Goal: Transaction & Acquisition: Purchase product/service

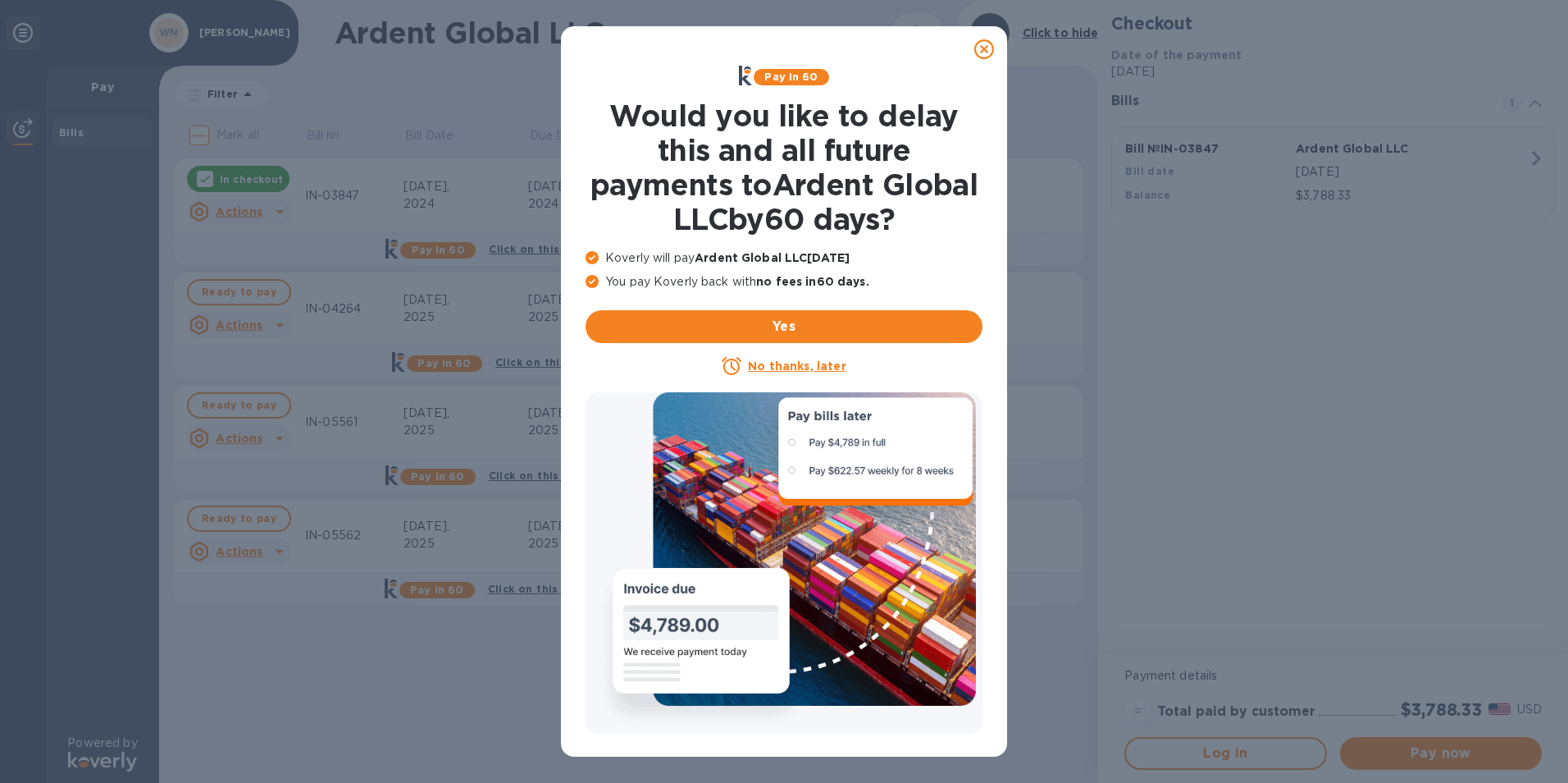
click at [987, 43] on icon at bounding box center [984, 49] width 20 height 20
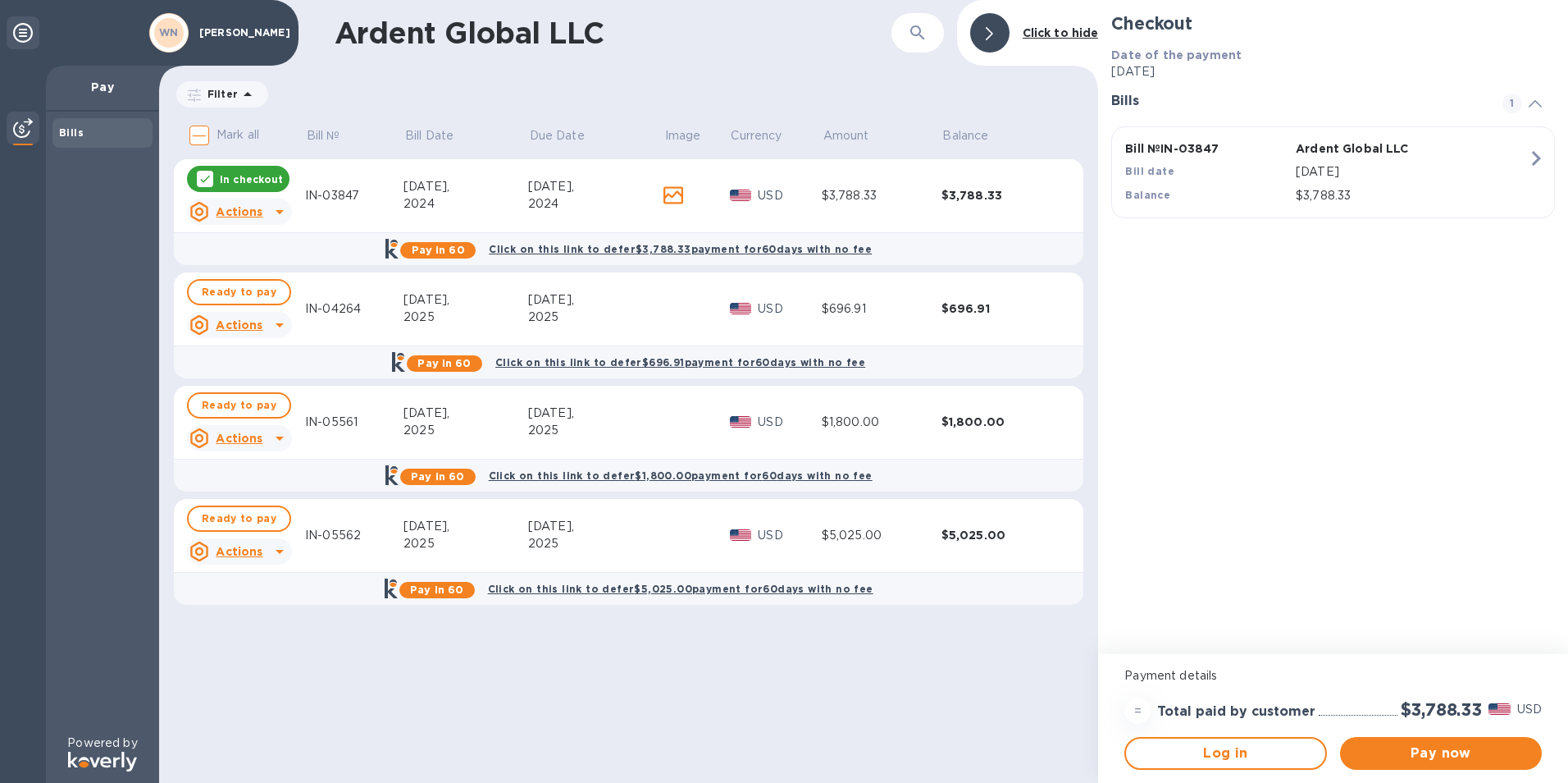
click at [197, 175] on div at bounding box center [204, 179] width 16 height 16
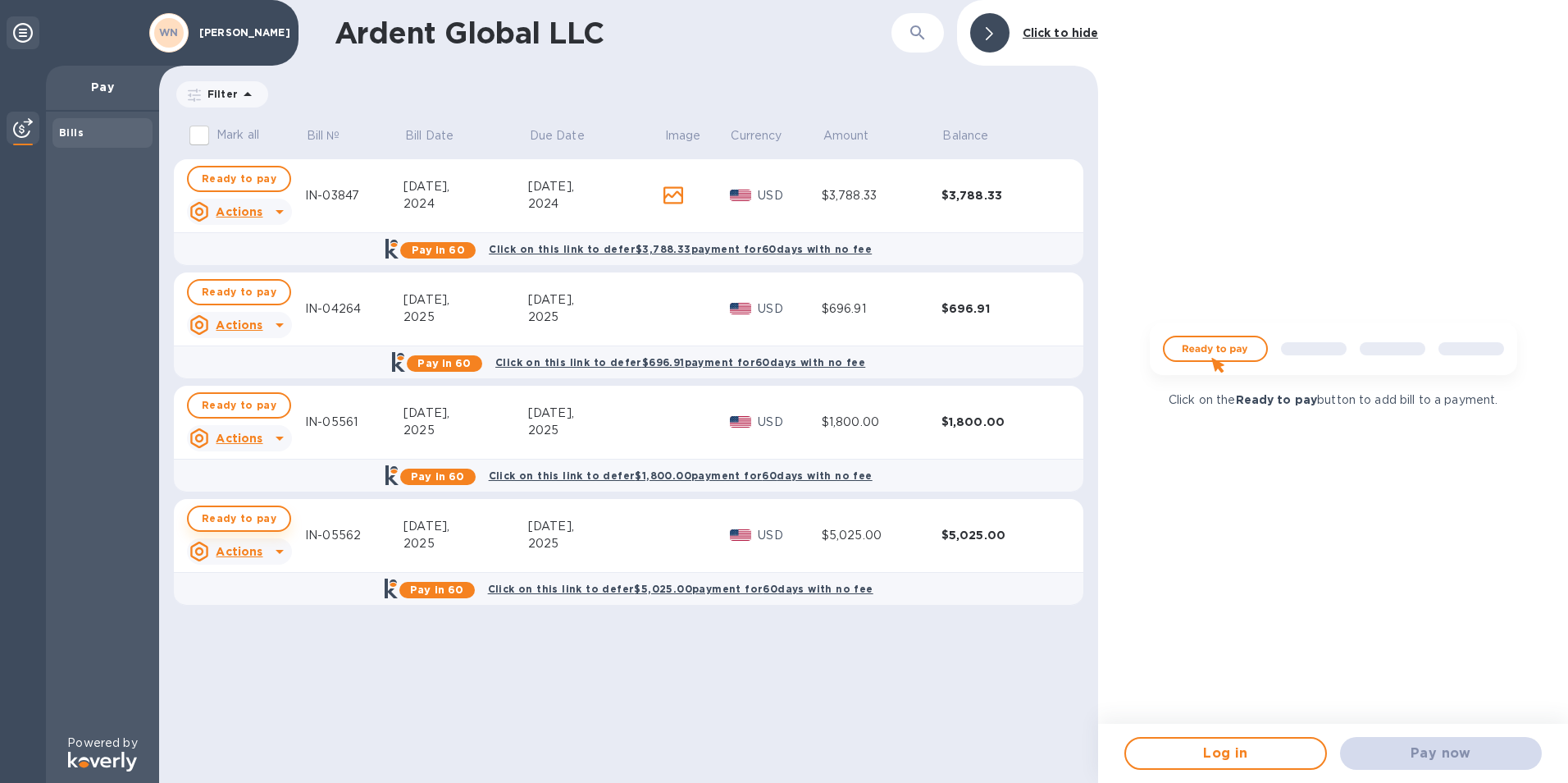
click at [220, 519] on span "Ready to pay" at bounding box center [239, 518] width 75 height 20
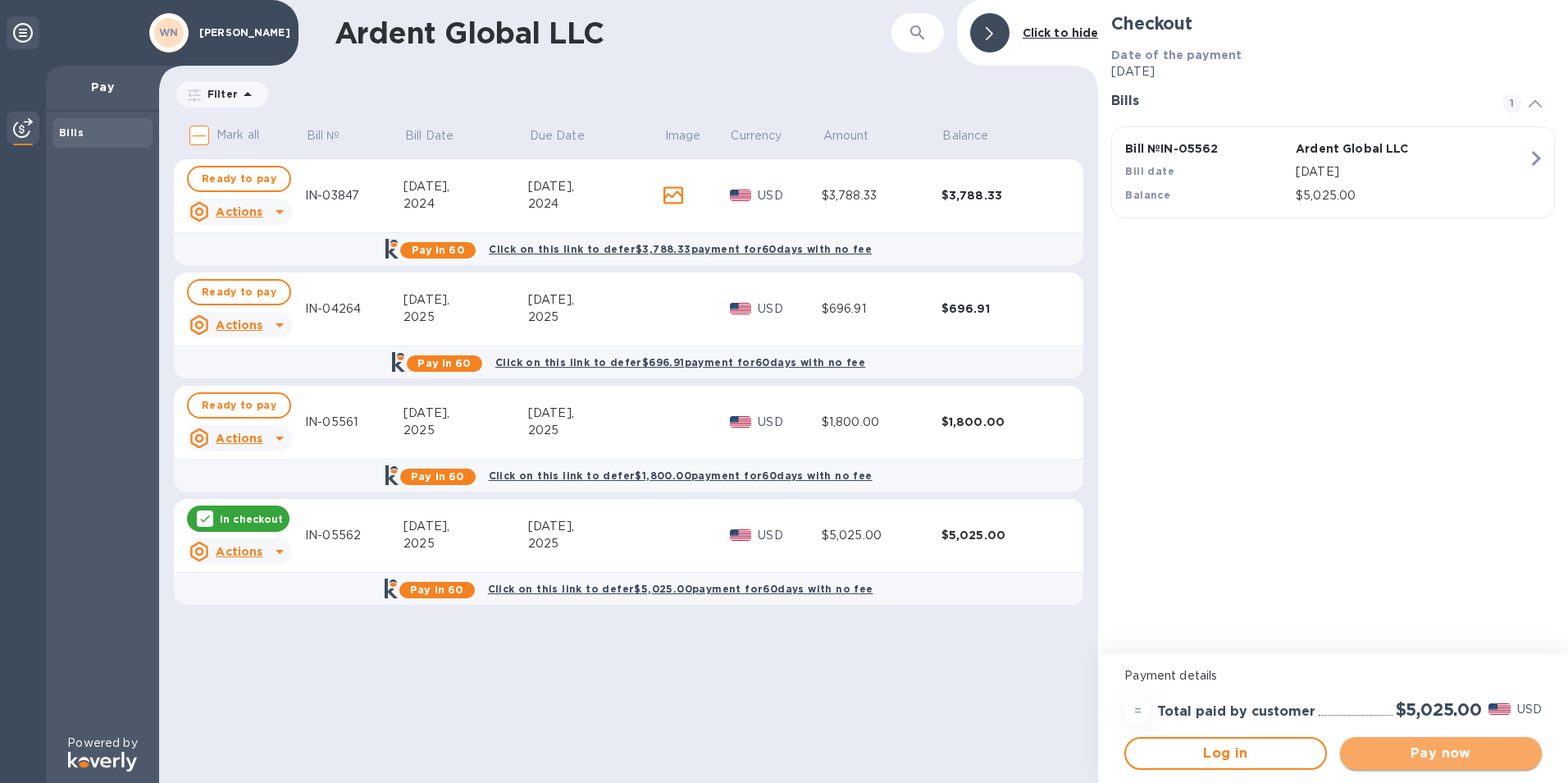
click at [1384, 746] on span "Pay now" at bounding box center [1441, 752] width 175 height 20
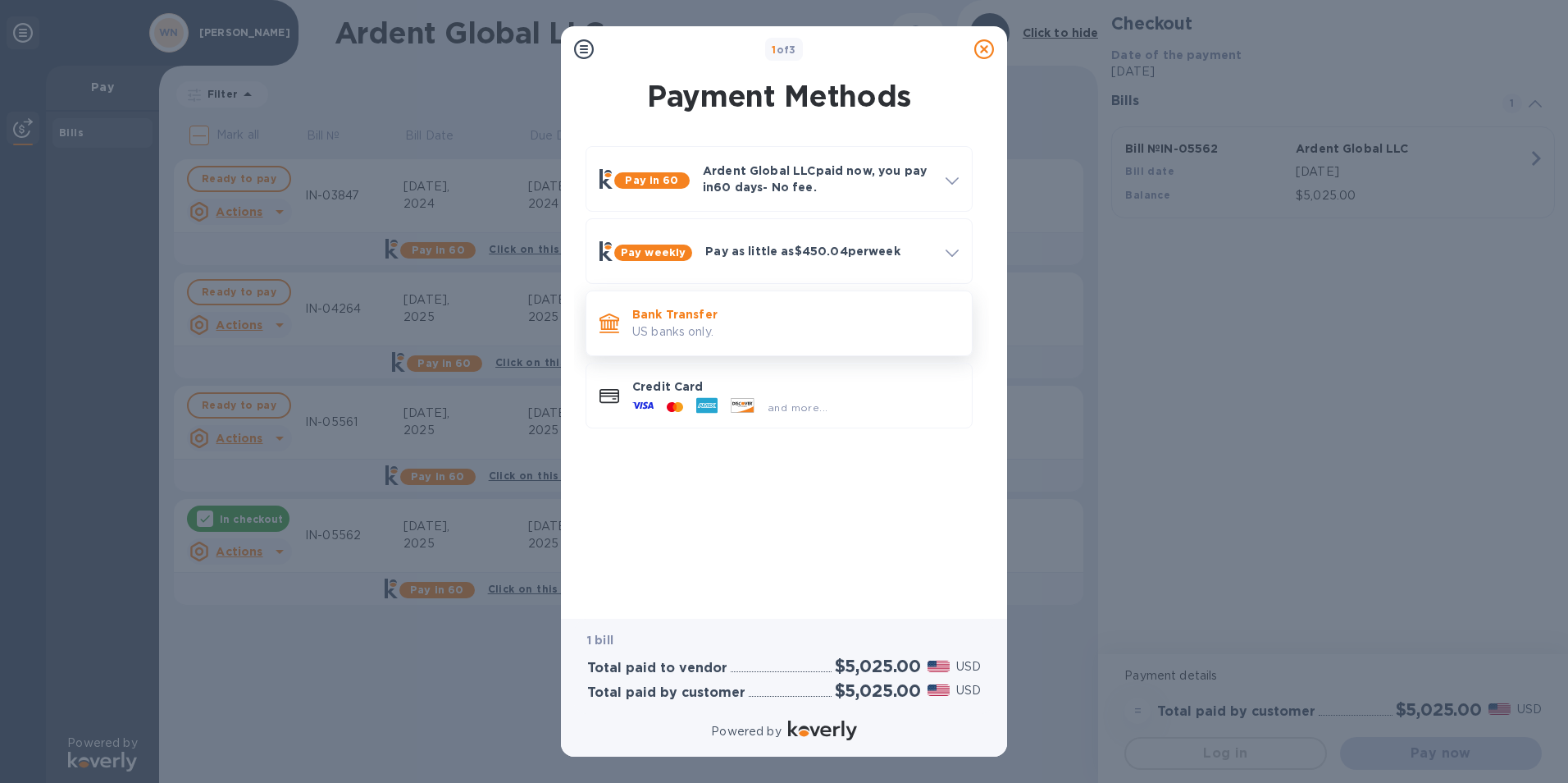
click at [646, 317] on p "Bank Transfer" at bounding box center [795, 314] width 327 height 16
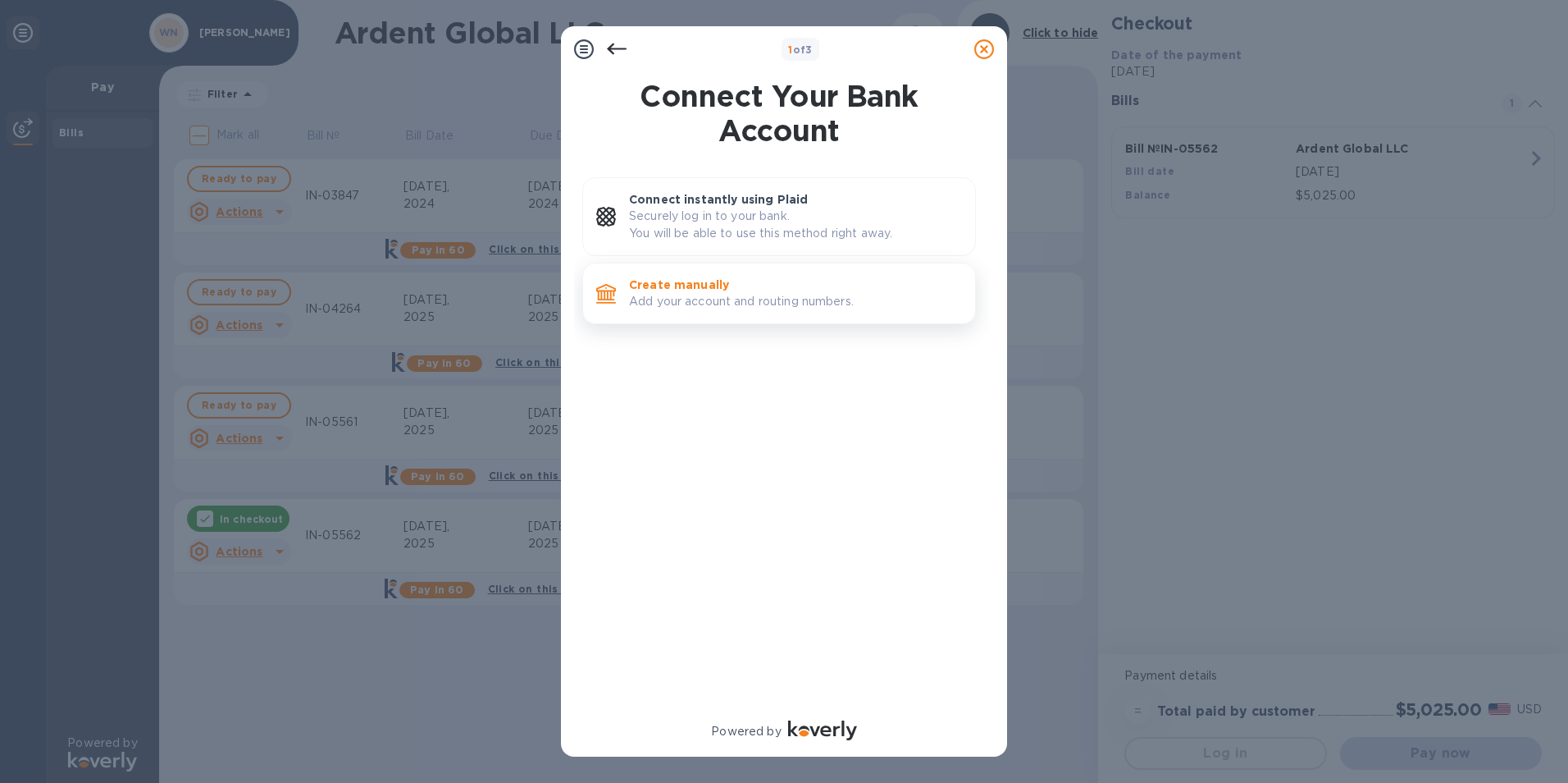
click at [698, 284] on p "Create manually" at bounding box center [795, 284] width 333 height 16
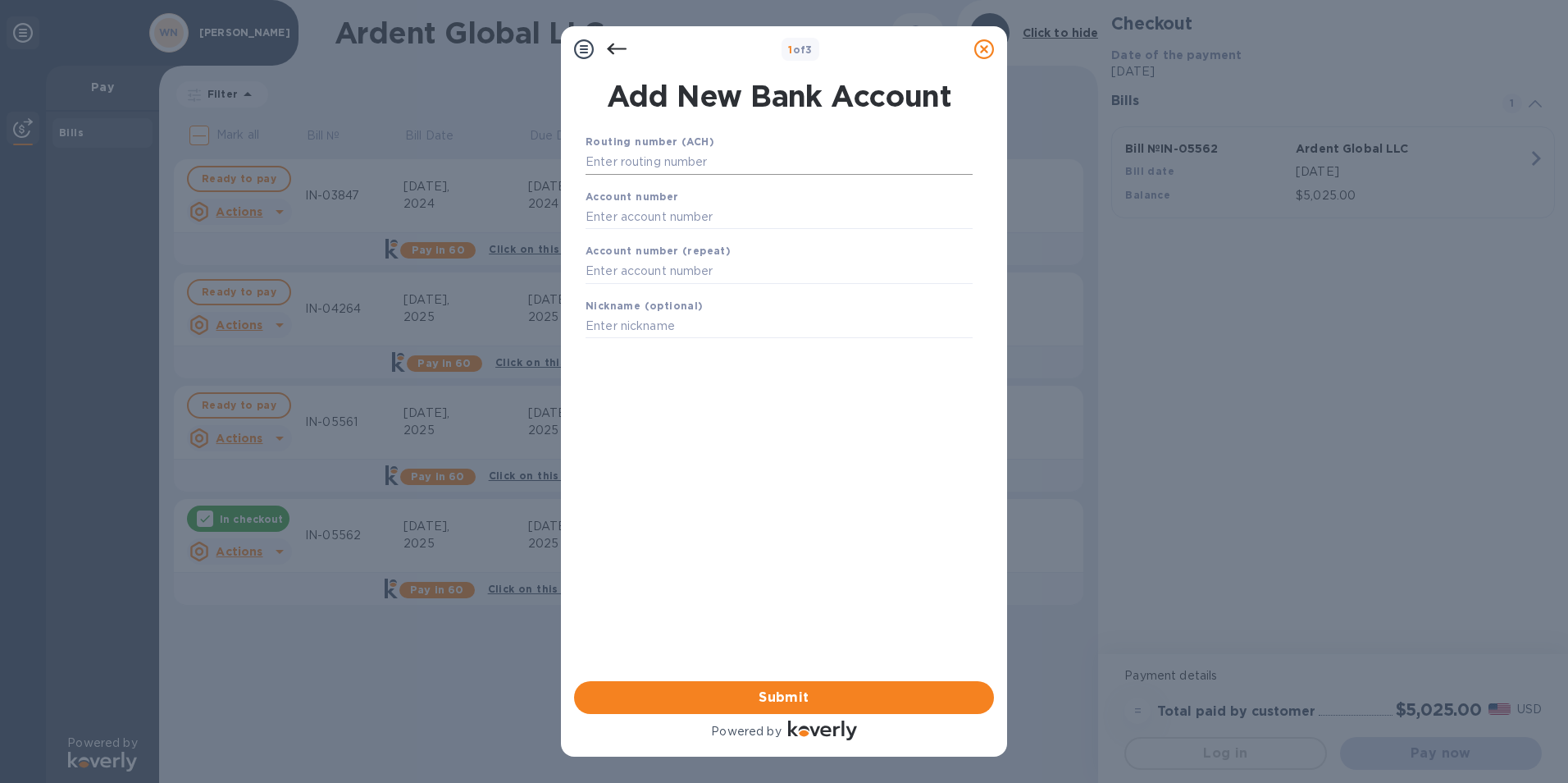
click at [639, 160] on input "text" at bounding box center [778, 162] width 387 height 25
type input "101000019"
type input "671201971"
type input "[PERSON_NAME], Inc."
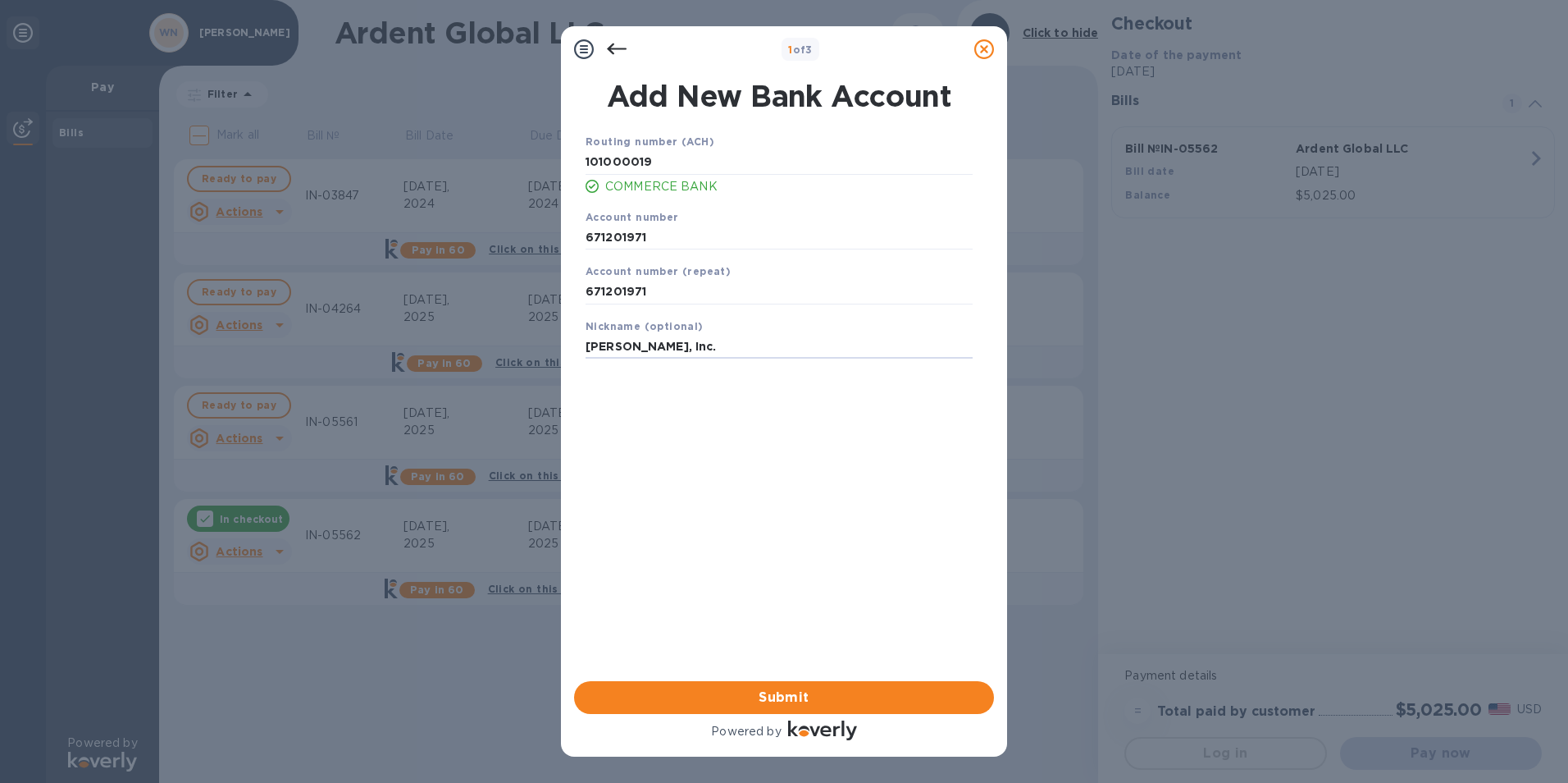
click at [760, 698] on span "Submit" at bounding box center [784, 697] width 394 height 20
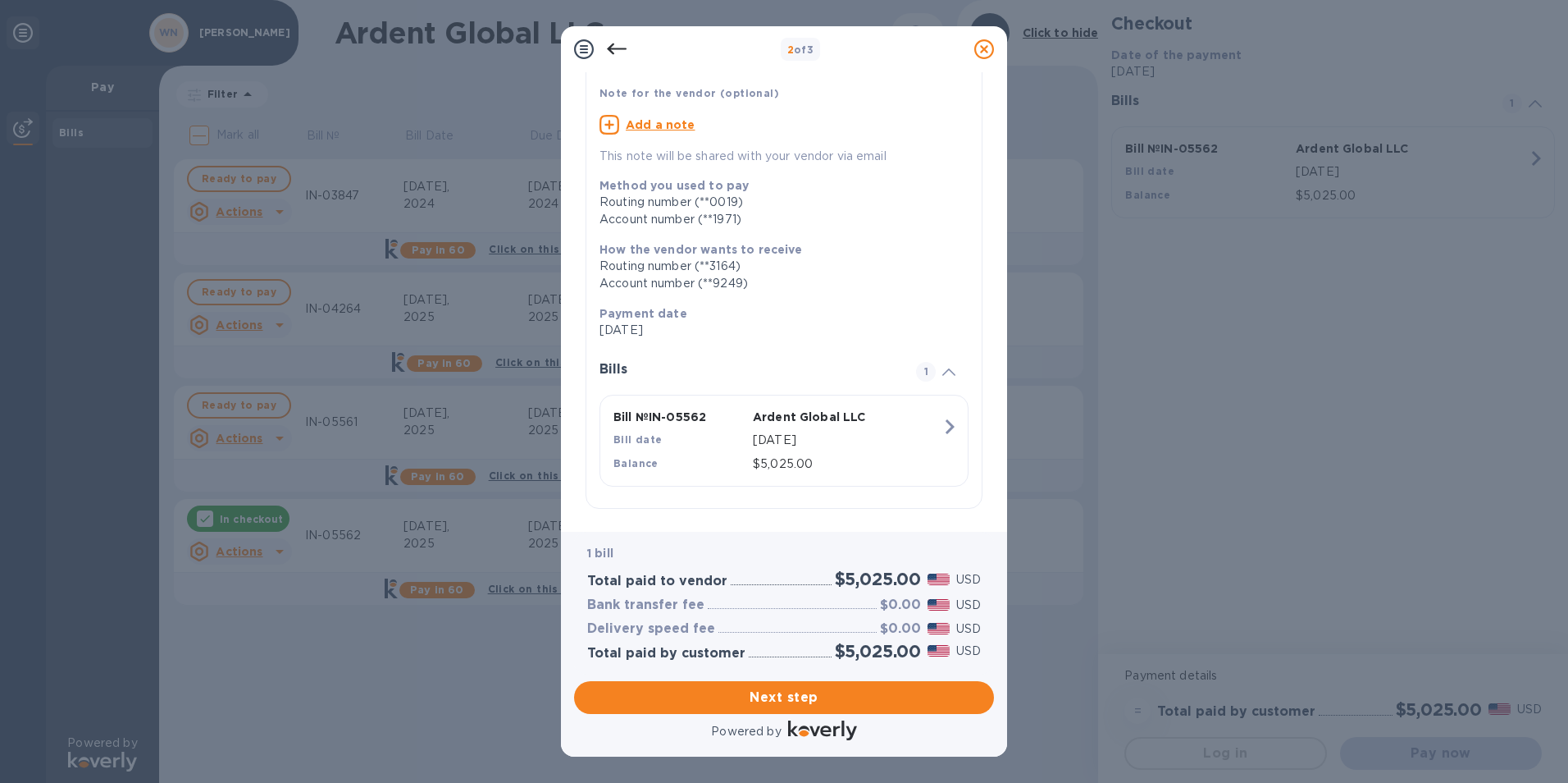
scroll to position [116, 0]
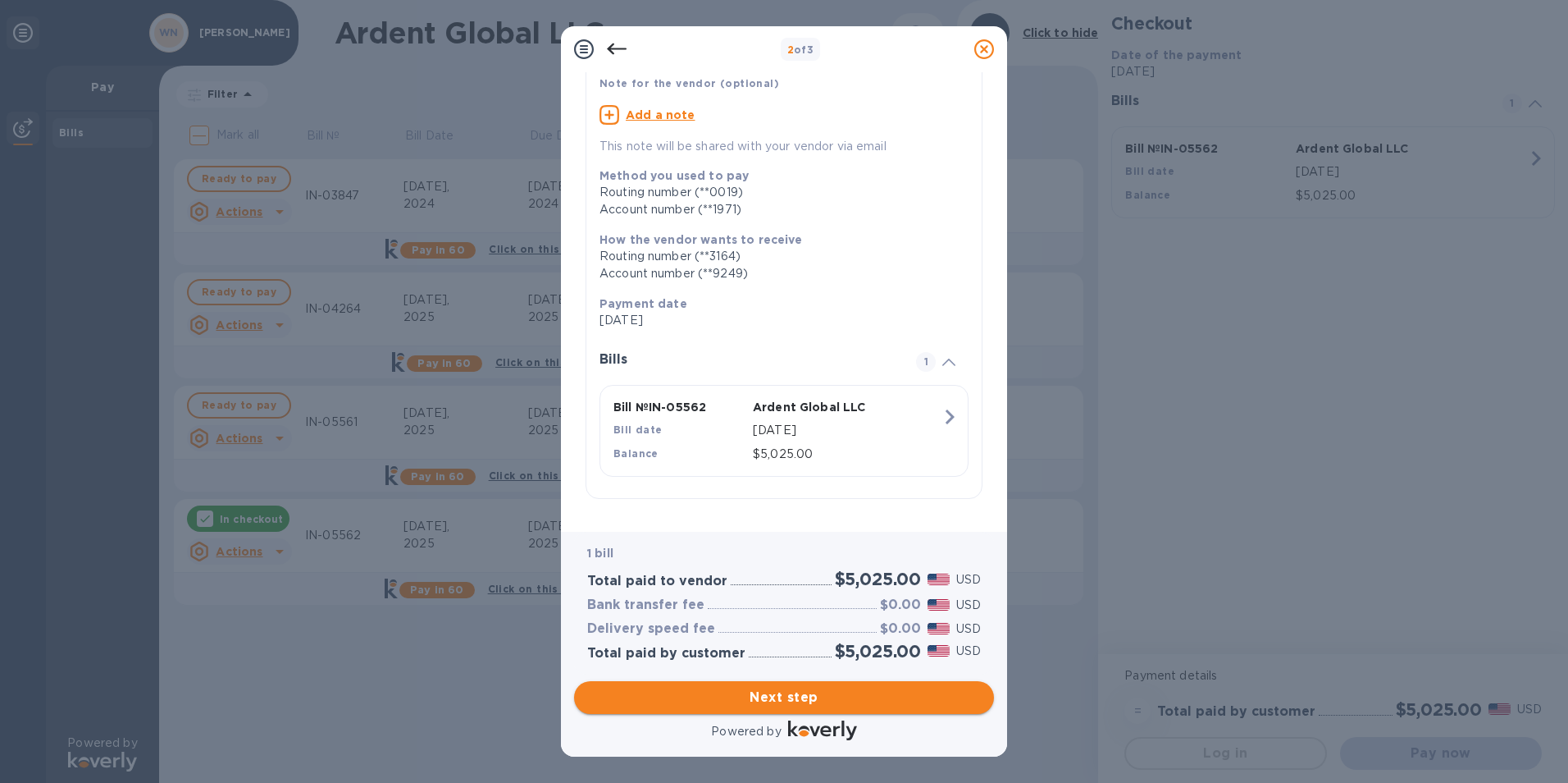
click at [704, 690] on span "Next step" at bounding box center [784, 697] width 394 height 20
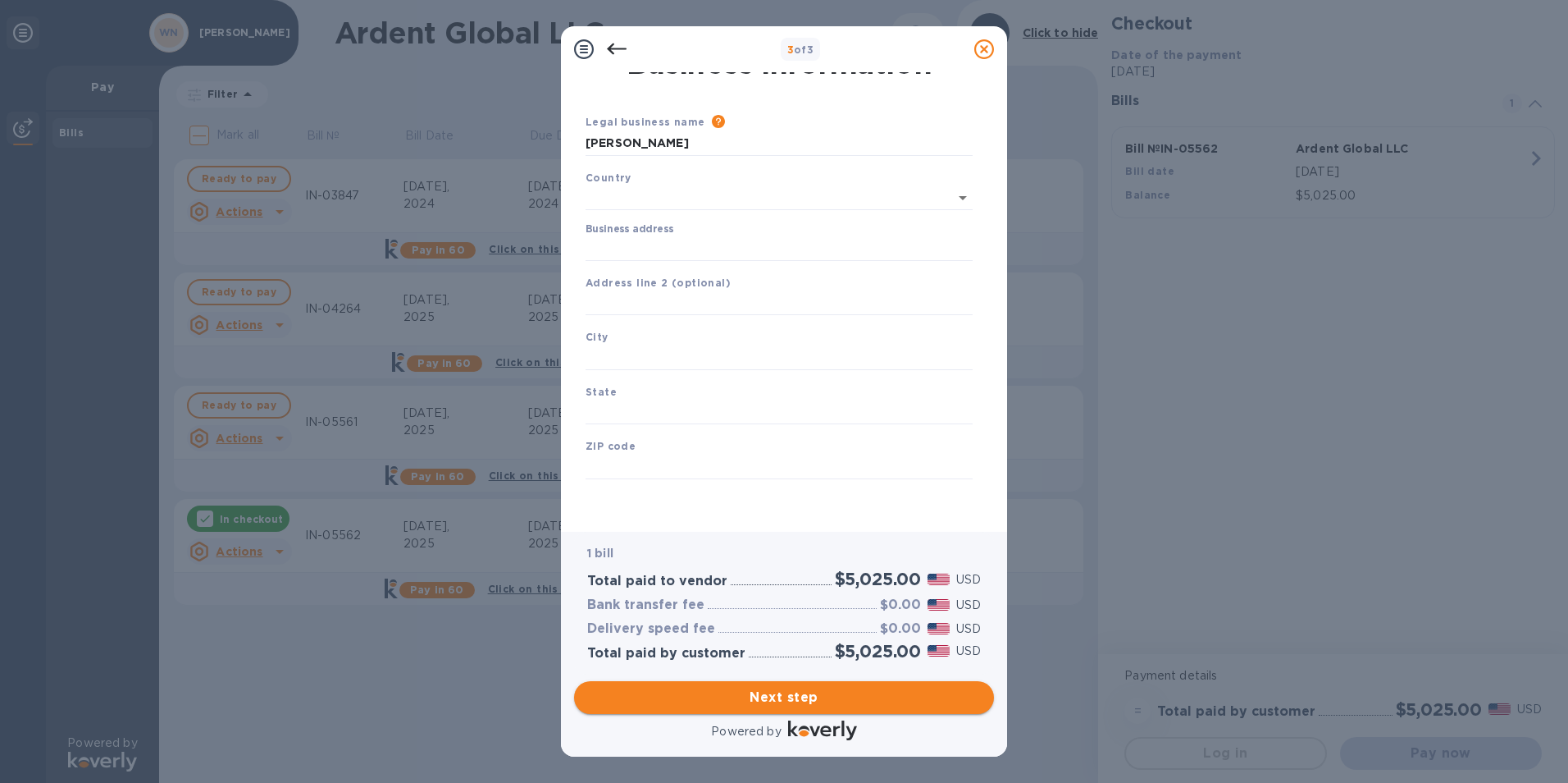
scroll to position [20, 0]
type input "[GEOGRAPHIC_DATA]"
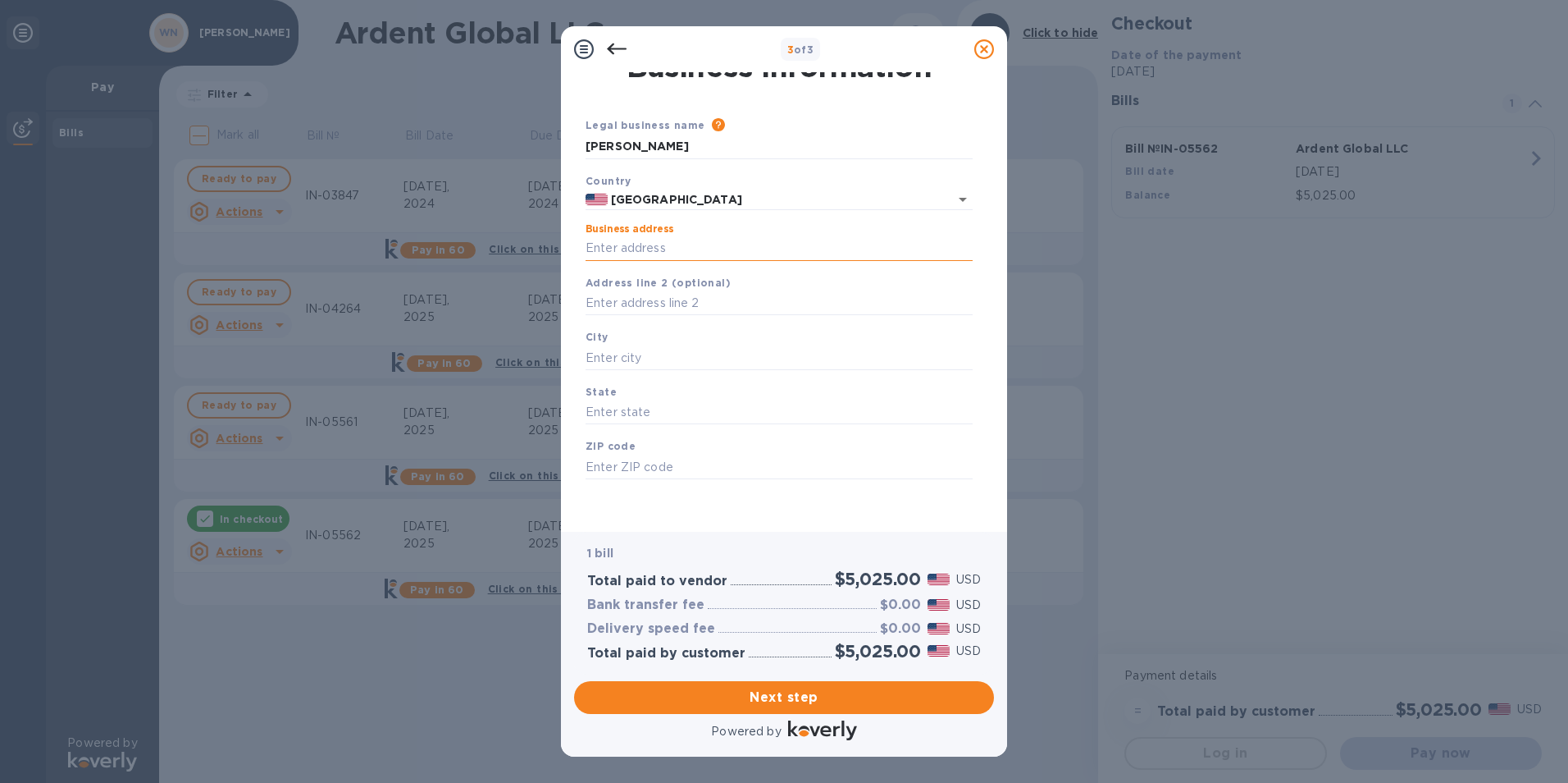
click at [609, 241] on input "Business address" at bounding box center [778, 249] width 387 height 25
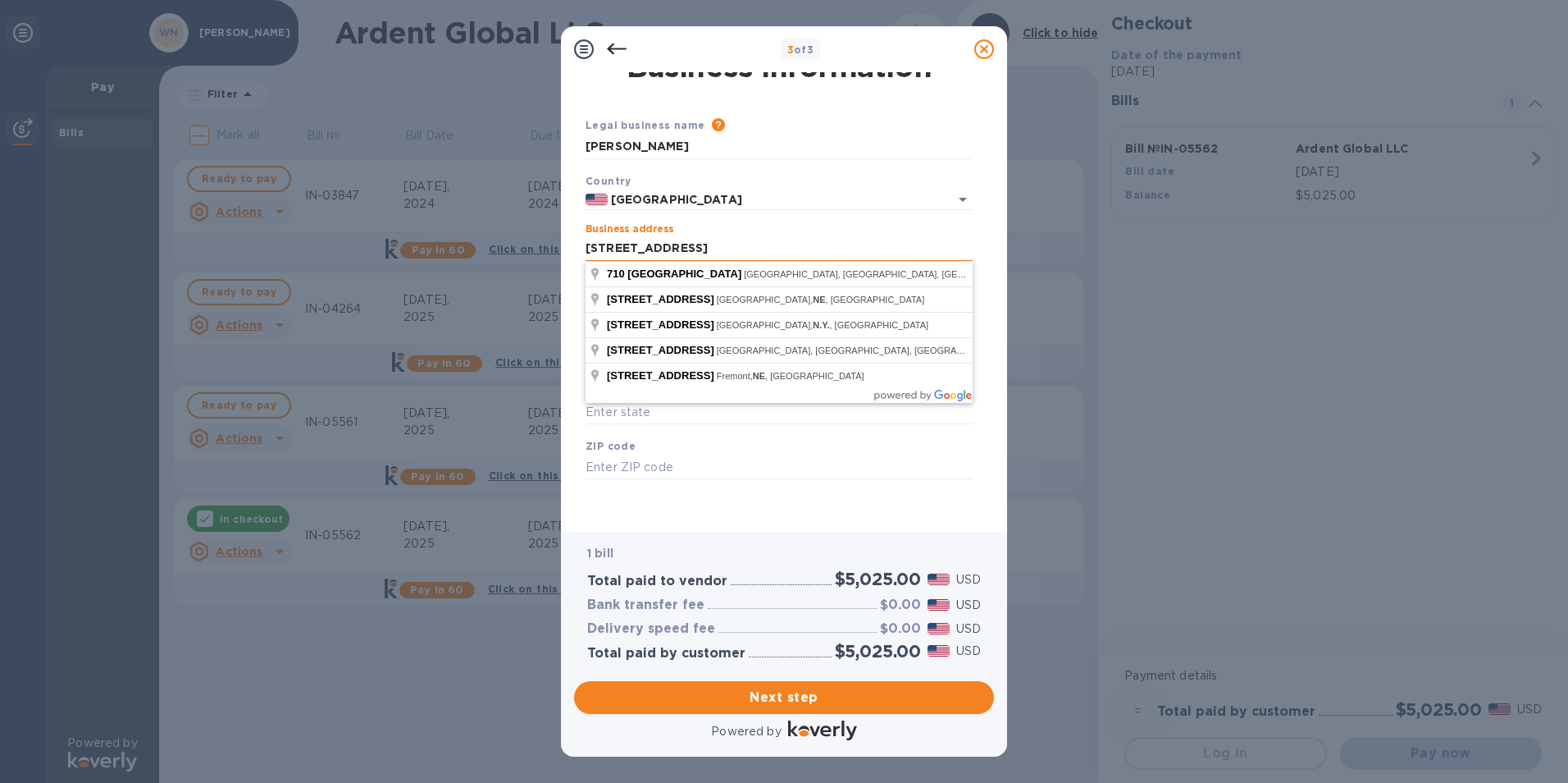
type input "[STREET_ADDRESS]"
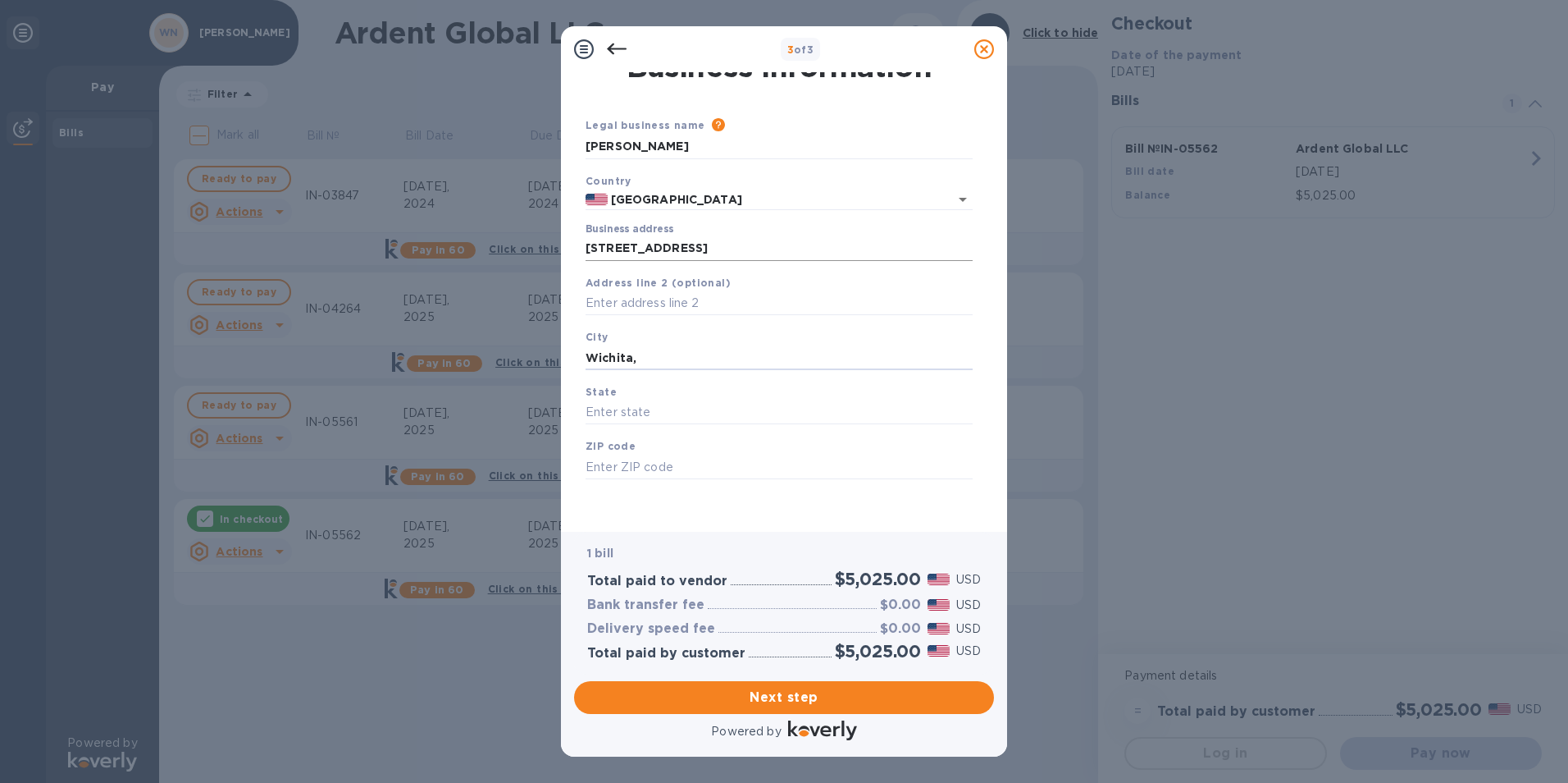
type input "Wichita,"
type input "KS"
type input "67214"
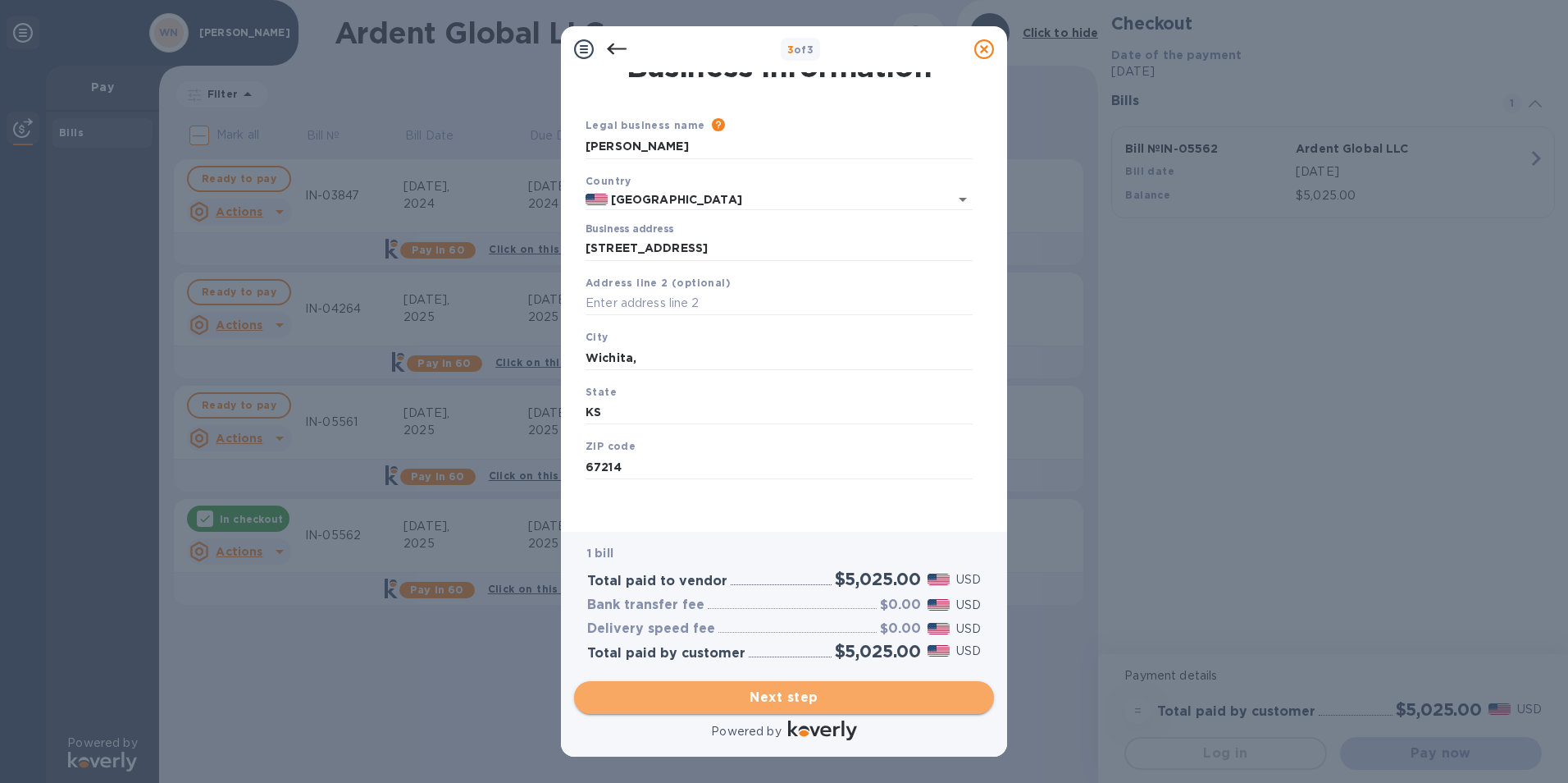
click at [746, 700] on span "Next step" at bounding box center [784, 697] width 394 height 20
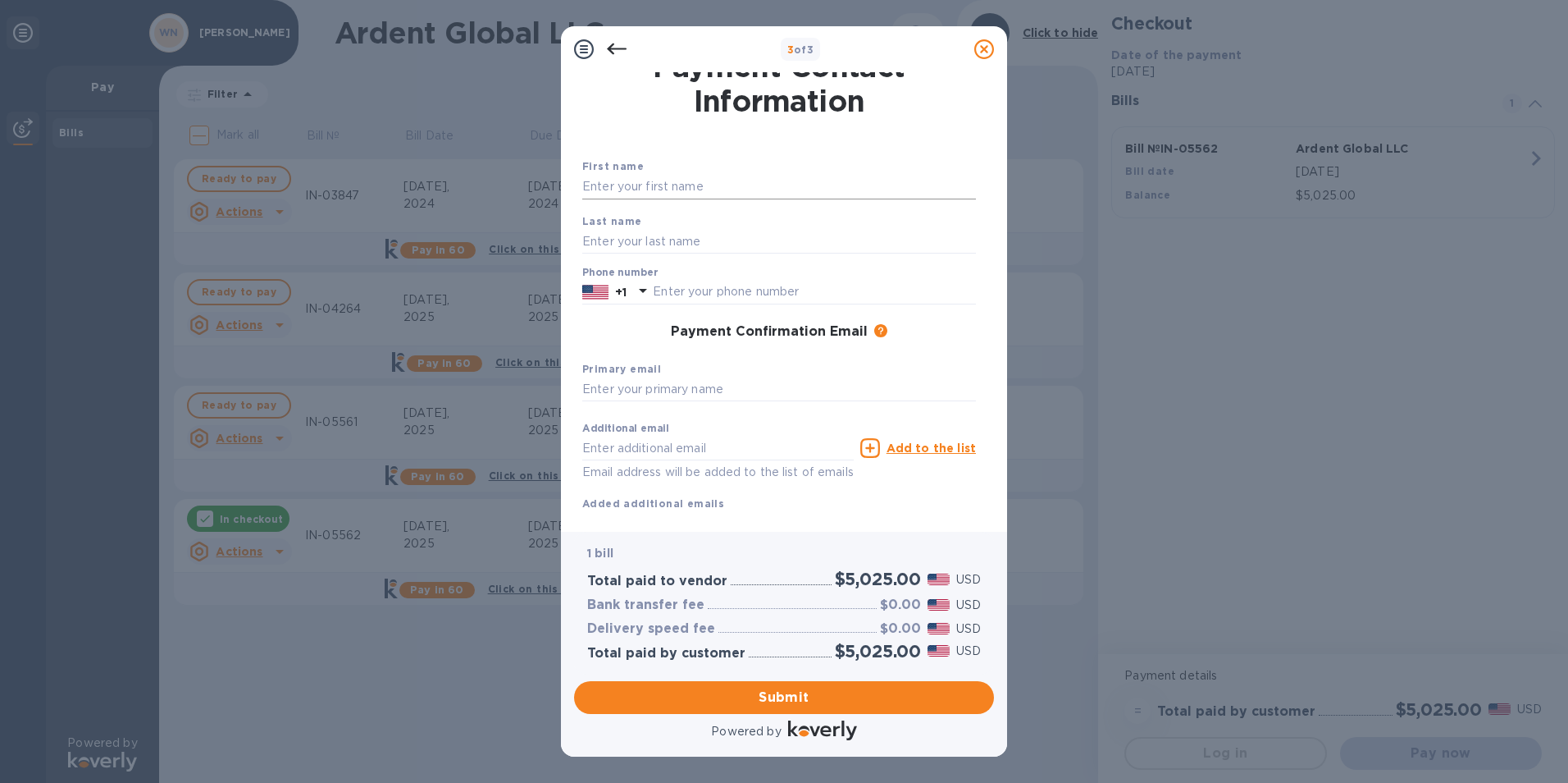
click at [630, 192] on input "text" at bounding box center [778, 186] width 394 height 25
type input "[PERSON_NAME]"
type input "3162193500"
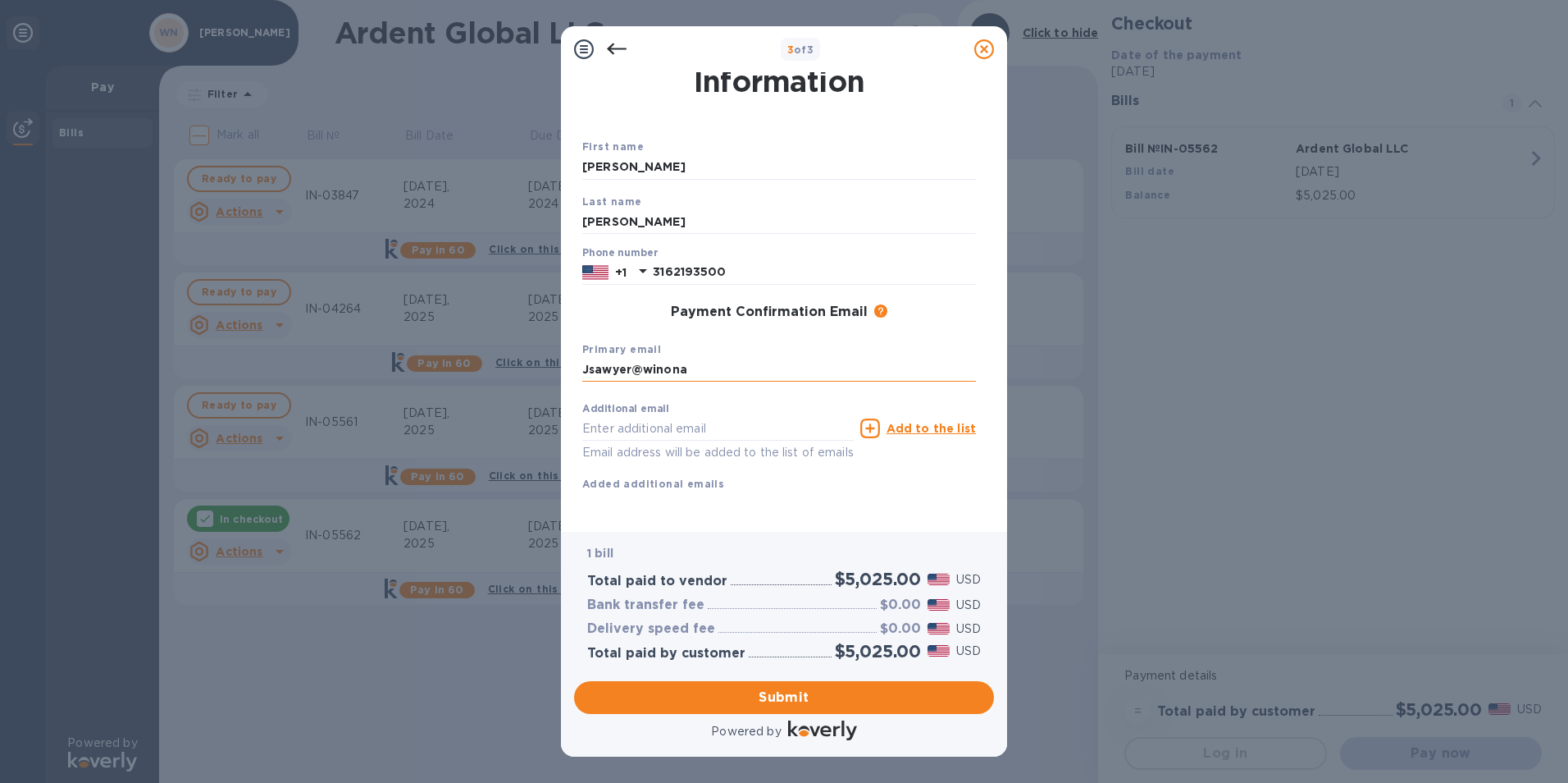
scroll to position [58, 0]
type input "[EMAIL_ADDRESS][DOMAIN_NAME]"
drag, startPoint x: 805, startPoint y: 402, endPoint x: 157, endPoint y: 375, distance: 648.6
click at [157, 375] on div "3 of 3 Payment Contact Information First name [PERSON_NAME] Last name [PERSON_N…" at bounding box center [784, 392] width 1568 height 783
type input "[EMAIL_ADDRESS][DOMAIN_NAME]"
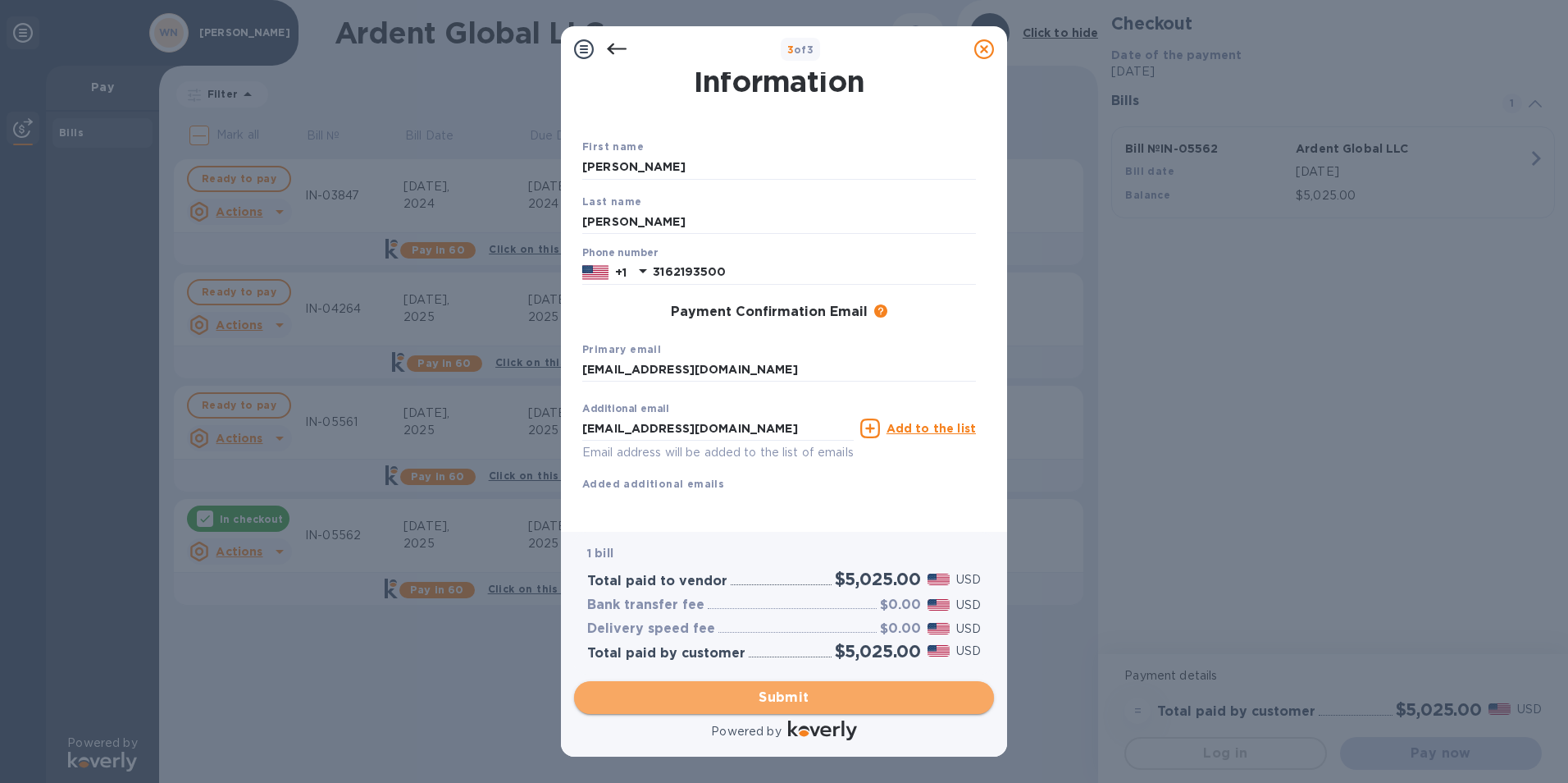
click at [766, 694] on span "Submit" at bounding box center [784, 697] width 394 height 20
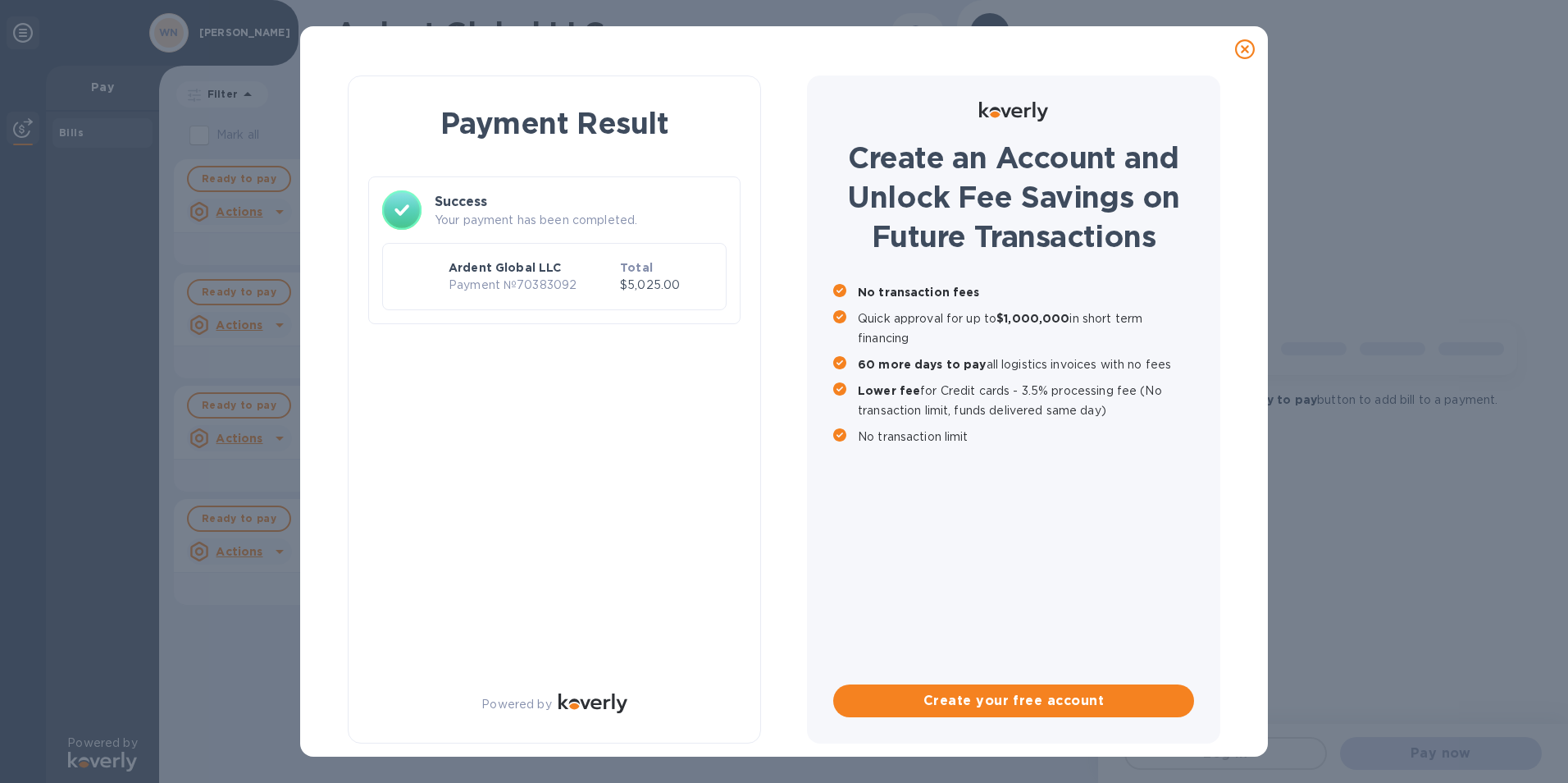
scroll to position [0, 0]
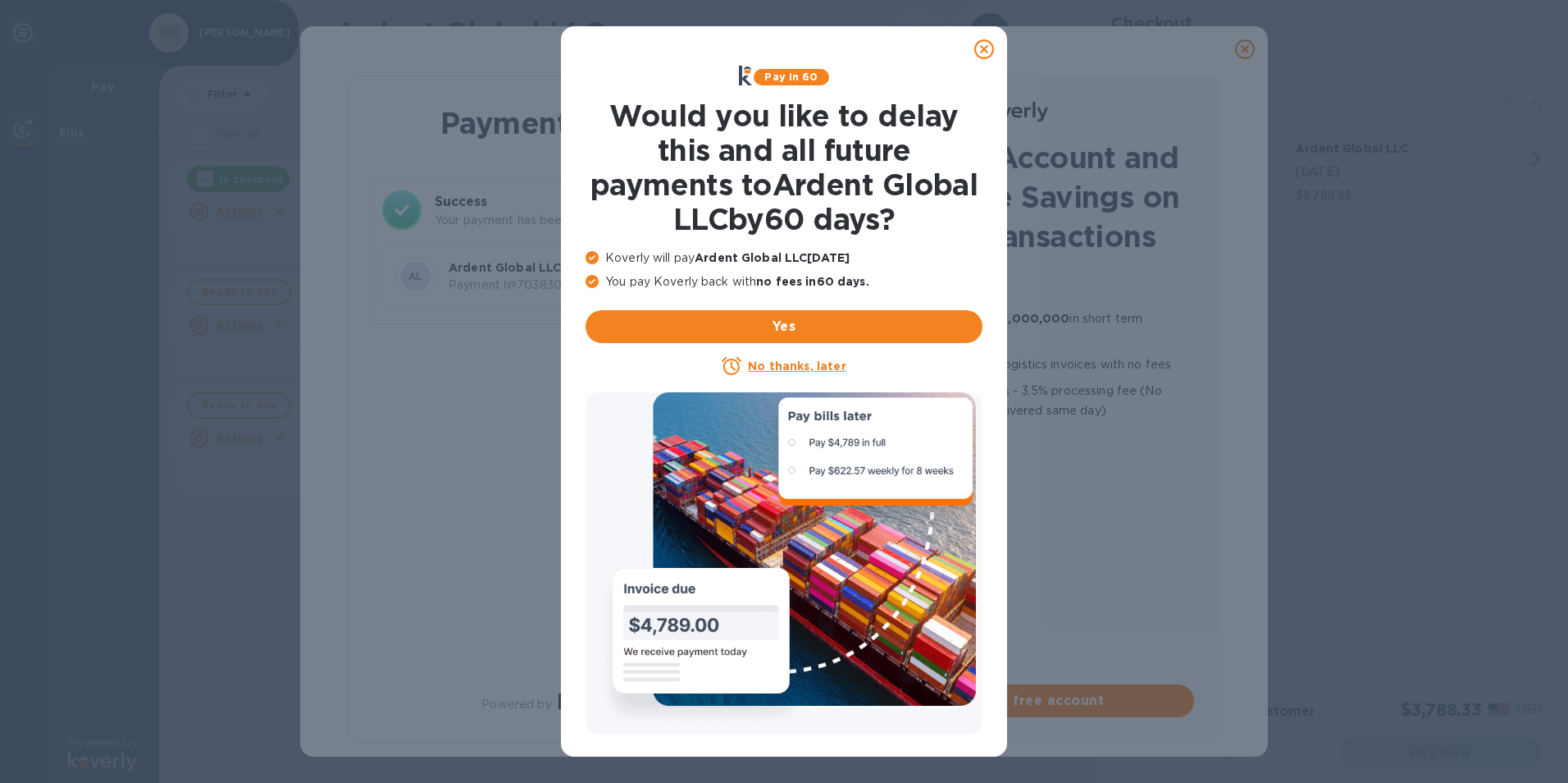
click at [989, 48] on icon at bounding box center [984, 49] width 20 height 20
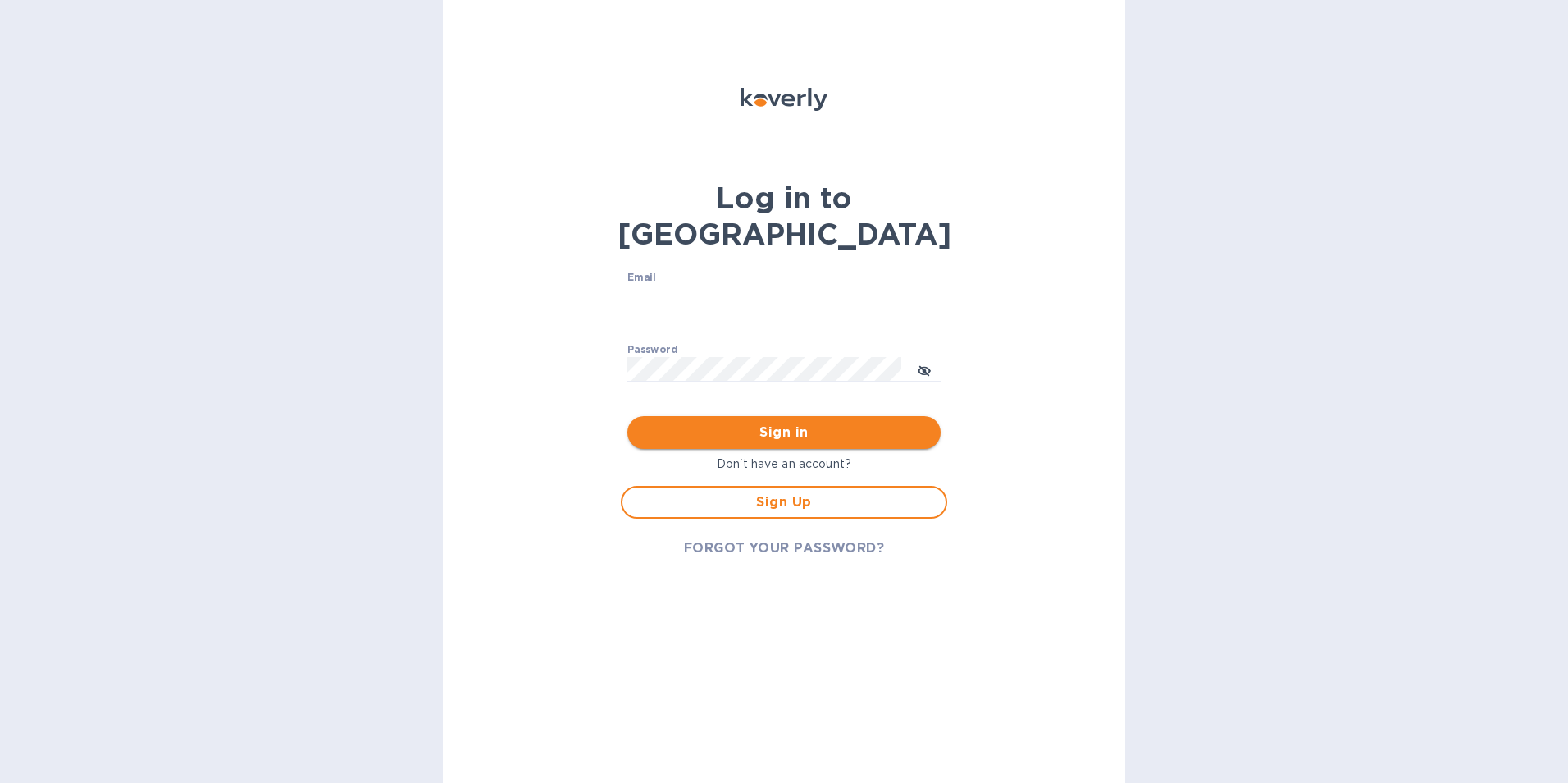
type input "[EMAIL_ADDRESS][DOMAIN_NAME]"
click at [733, 422] on span "Sign in" at bounding box center [784, 432] width 287 height 20
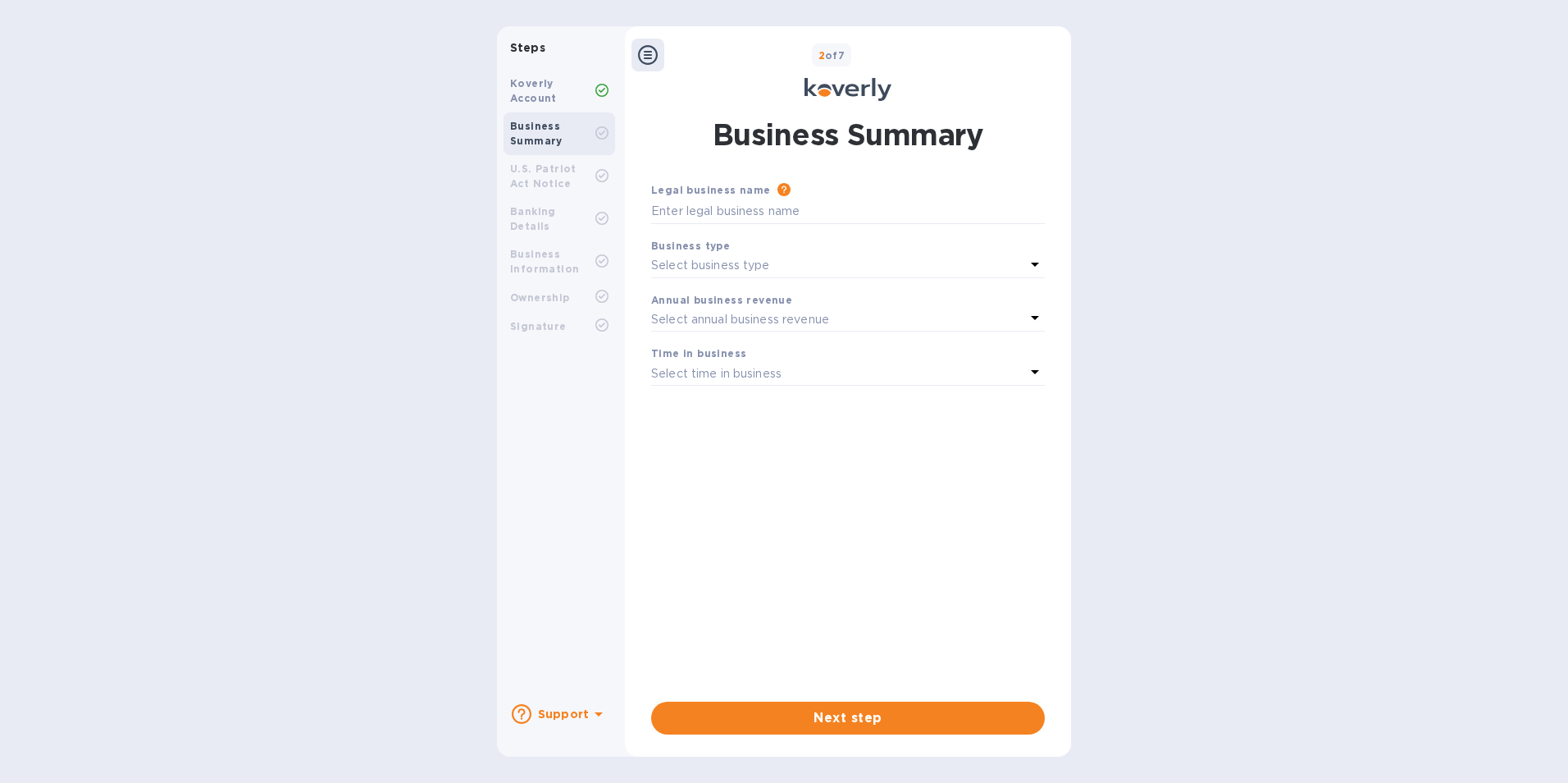
click at [571, 48] on p "Steps" at bounding box center [559, 48] width 111 height 17
